Goal: Find specific page/section: Find specific page/section

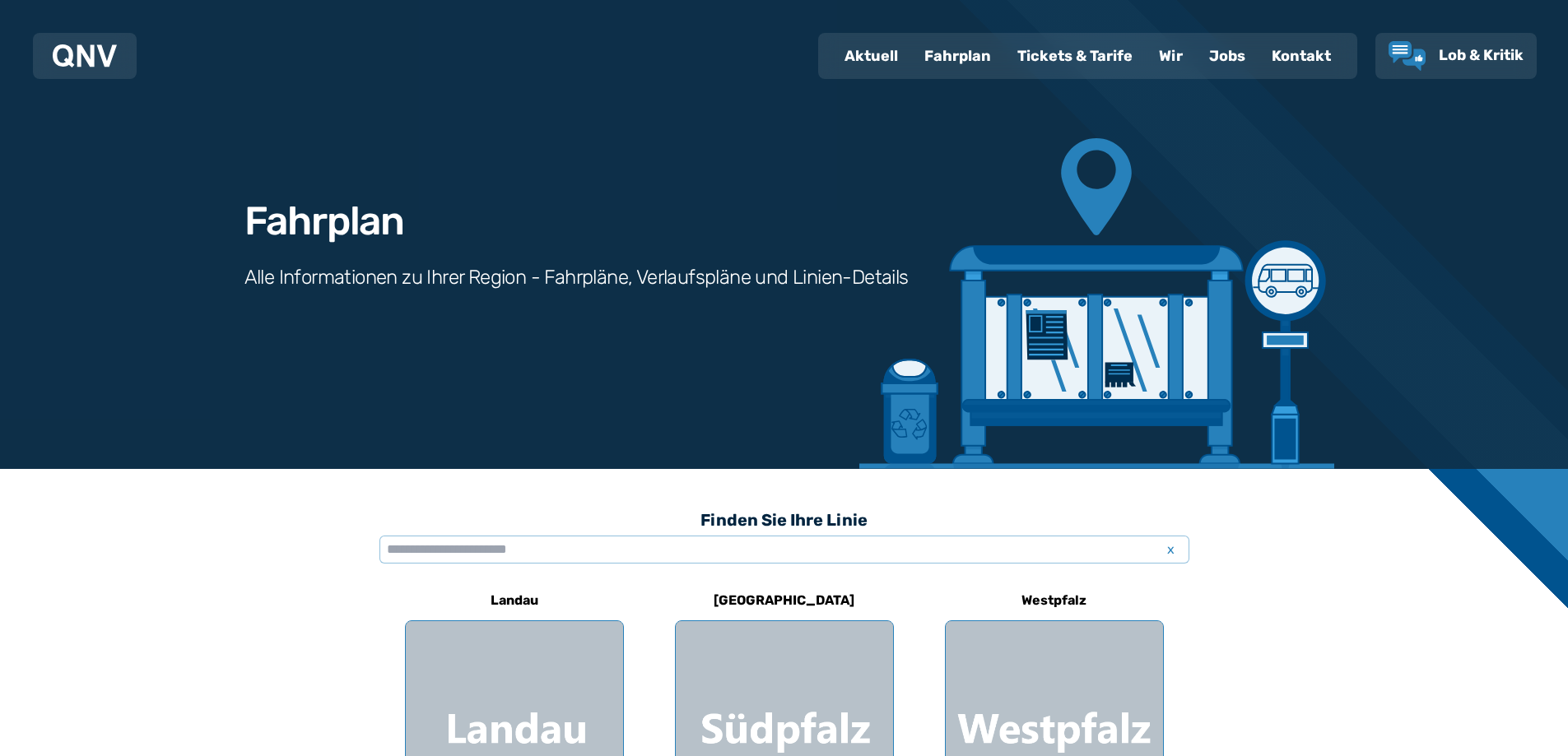
click at [863, 59] on div "Aktuell" at bounding box center [871, 56] width 80 height 43
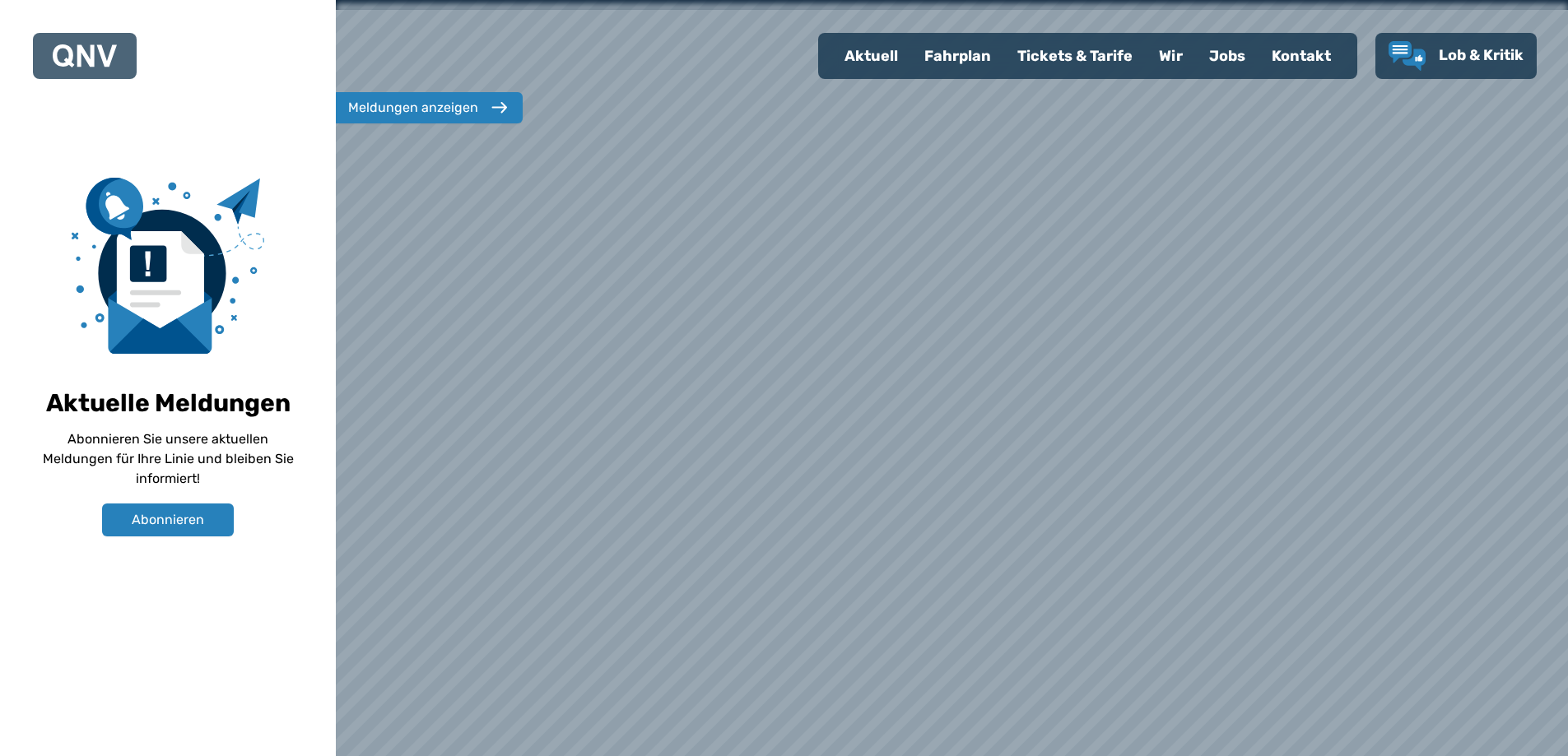
click at [1292, 62] on div "Kontakt" at bounding box center [1301, 56] width 85 height 43
click at [1300, 60] on div "Kontakt" at bounding box center [1301, 56] width 85 height 43
click at [1302, 57] on div "Kontakt" at bounding box center [1301, 56] width 85 height 43
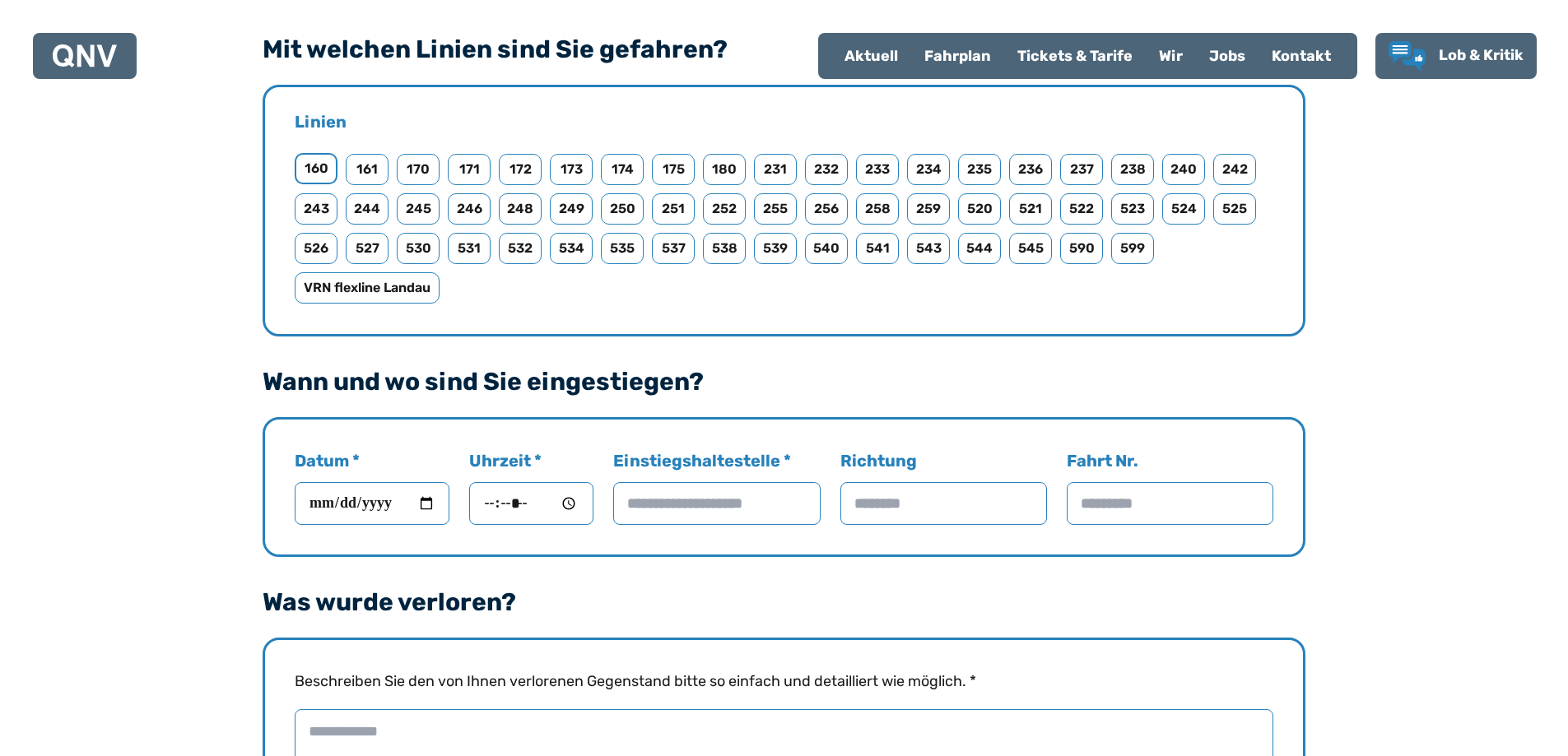
scroll to position [987, 0]
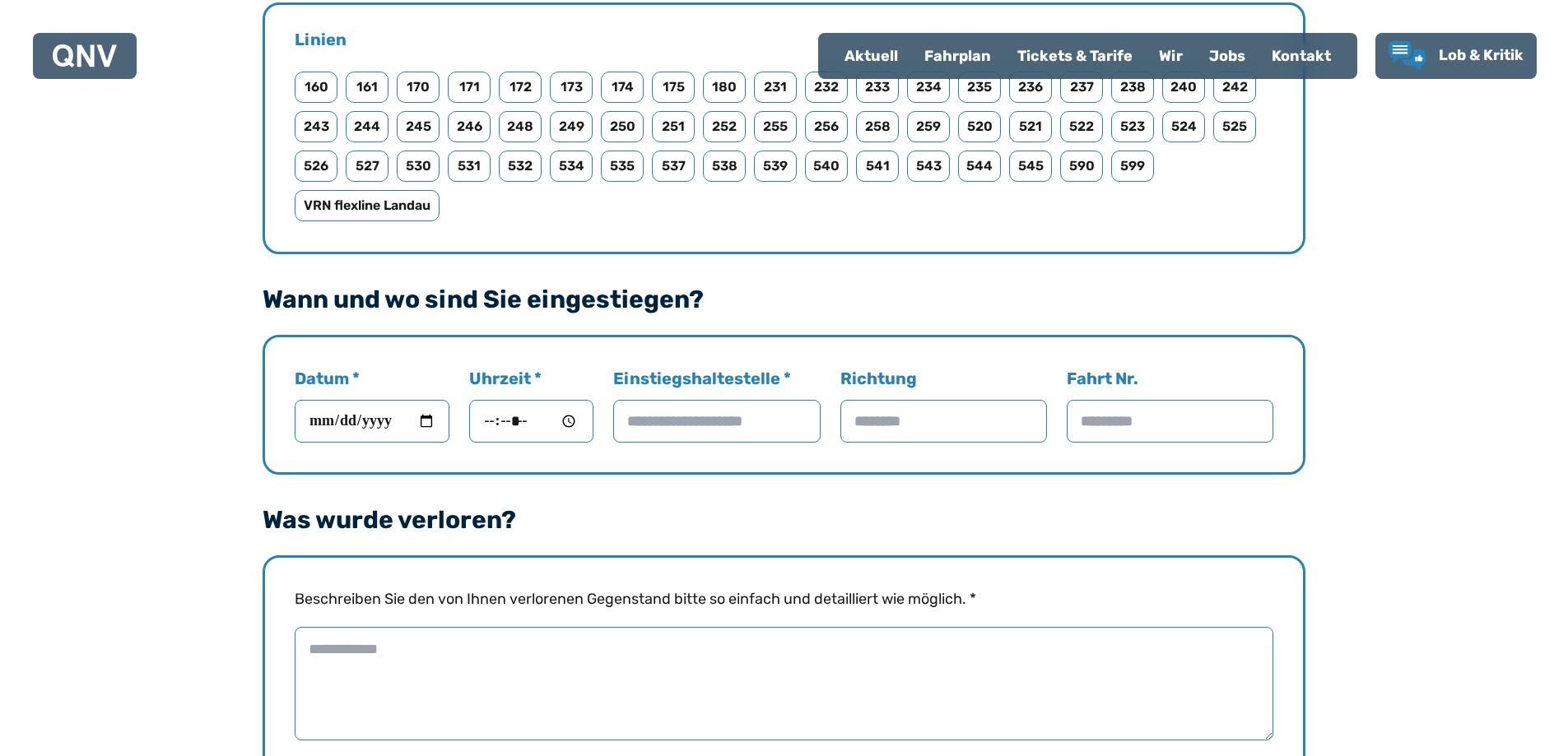
click at [1352, 255] on div "Fundbüro der QNV Sie haben den Verdacht, etwas in einem unserer Busse verloren …" at bounding box center [784, 613] width 1568 height 2263
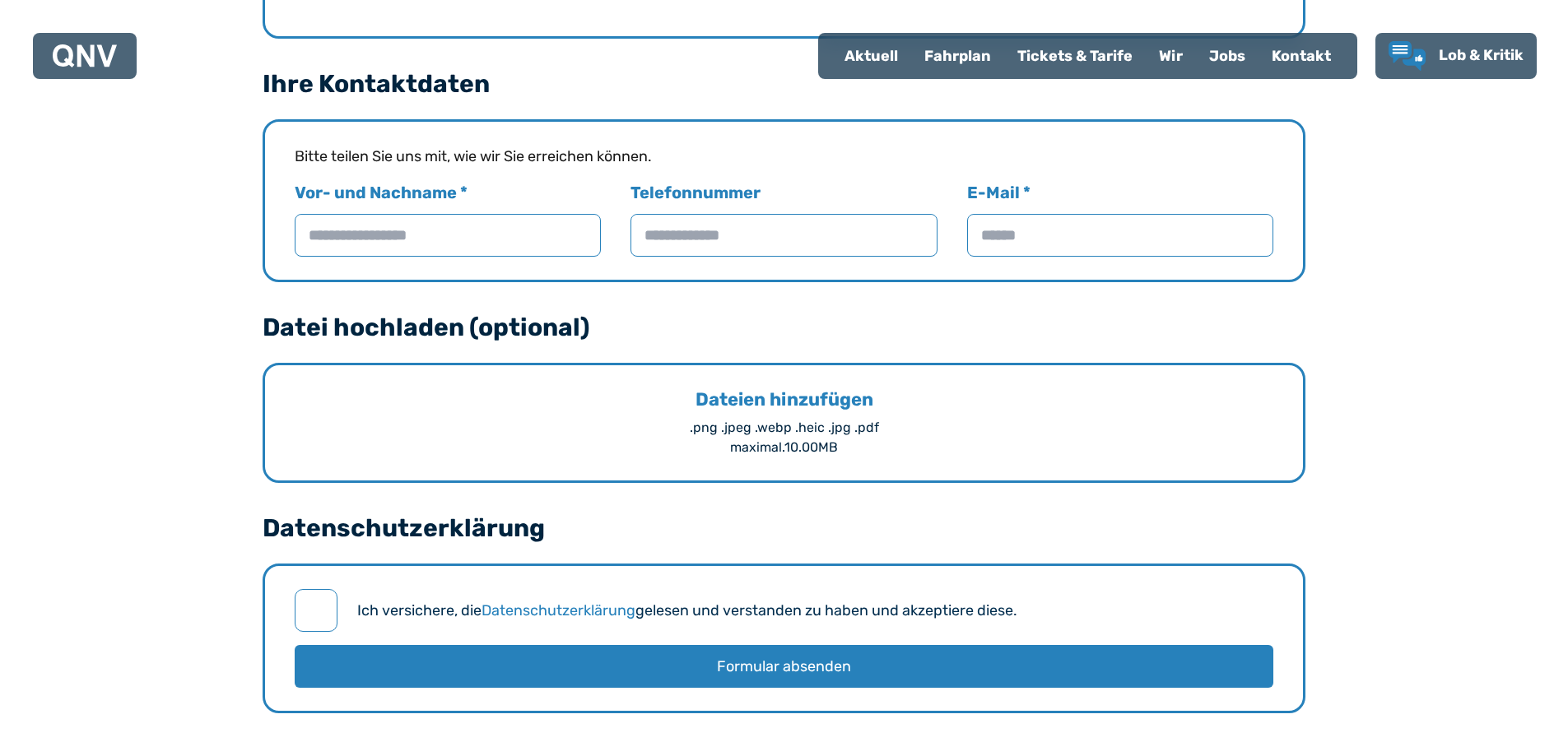
scroll to position [1811, 0]
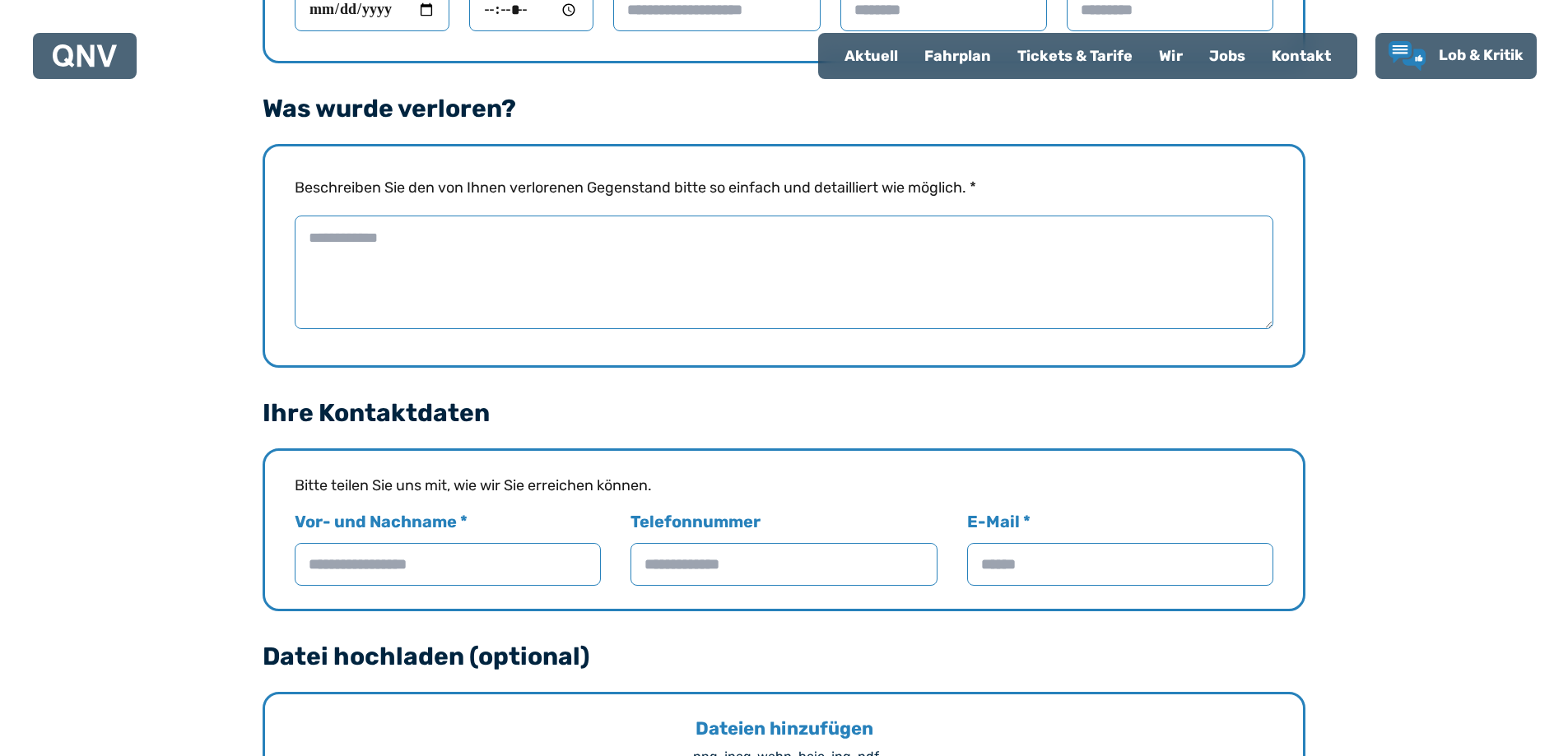
scroll to position [906, 0]
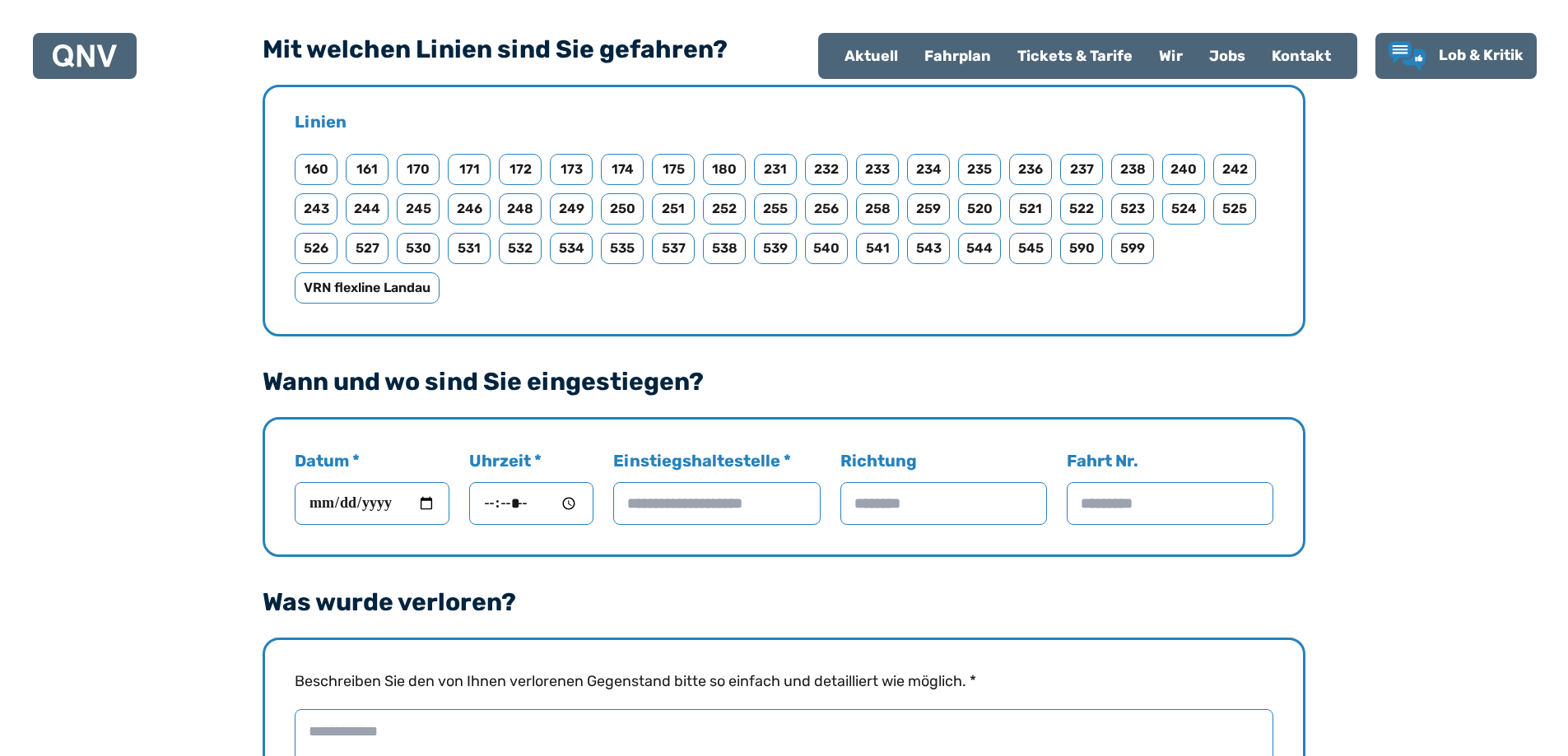
click at [431, 497] on input "Datum *" at bounding box center [372, 503] width 155 height 43
click at [433, 502] on input "Datum *" at bounding box center [372, 503] width 155 height 43
click at [1428, 414] on div "Fundbüro der QNV Sie haben den Verdacht, etwas in einem unserer Busse verloren …" at bounding box center [784, 695] width 1568 height 2263
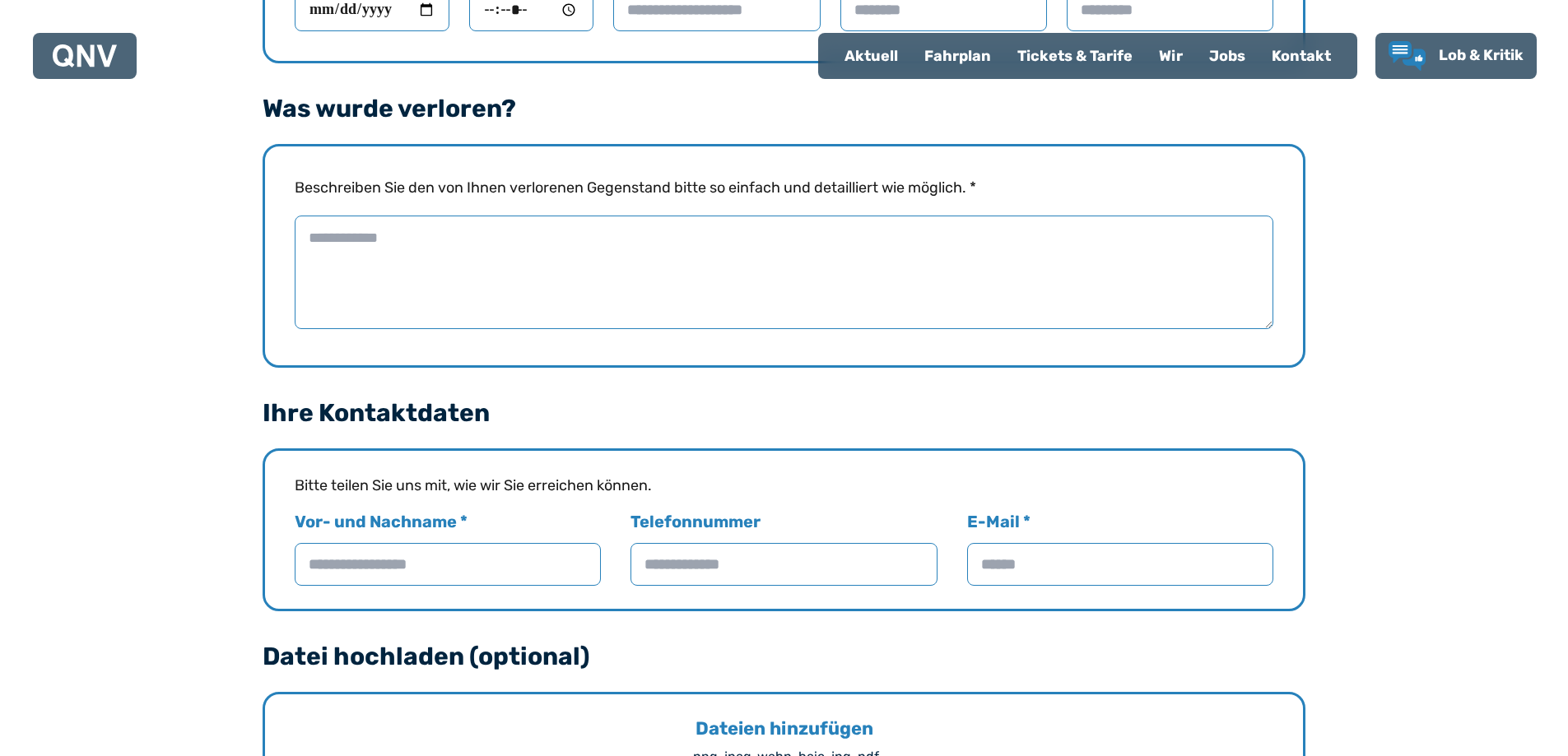
scroll to position [1481, 0]
